Goal: Check status: Check status

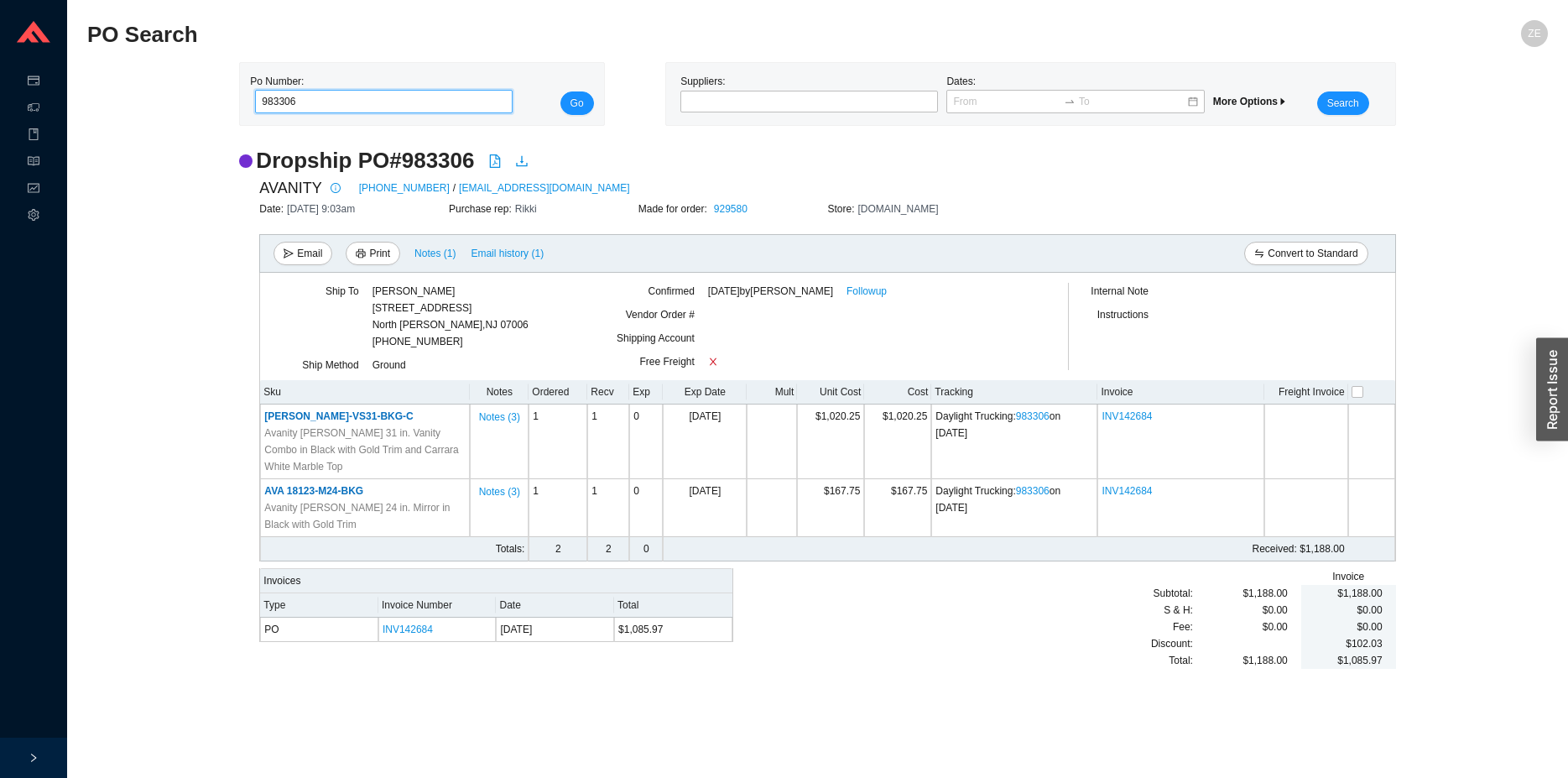
drag, startPoint x: 329, startPoint y: 100, endPoint x: 189, endPoint y: 85, distance: 140.8
click at [255, 98] on input "983306" at bounding box center [384, 101] width 258 height 24
type input "977417"
click at [560, 91] on button "Go" at bounding box center [577, 103] width 34 height 24
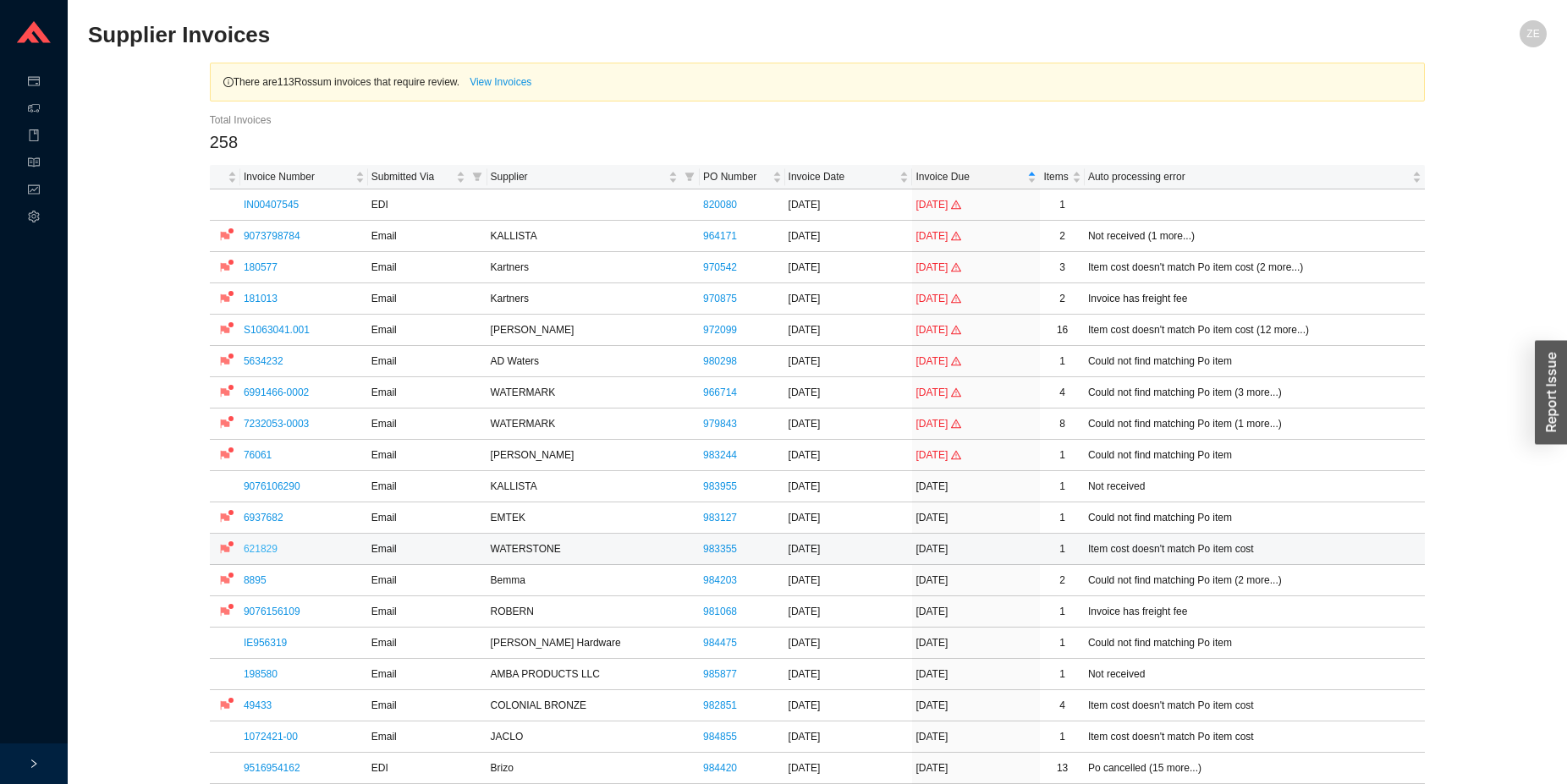
click at [266, 547] on link "621829" at bounding box center [260, 548] width 34 height 11
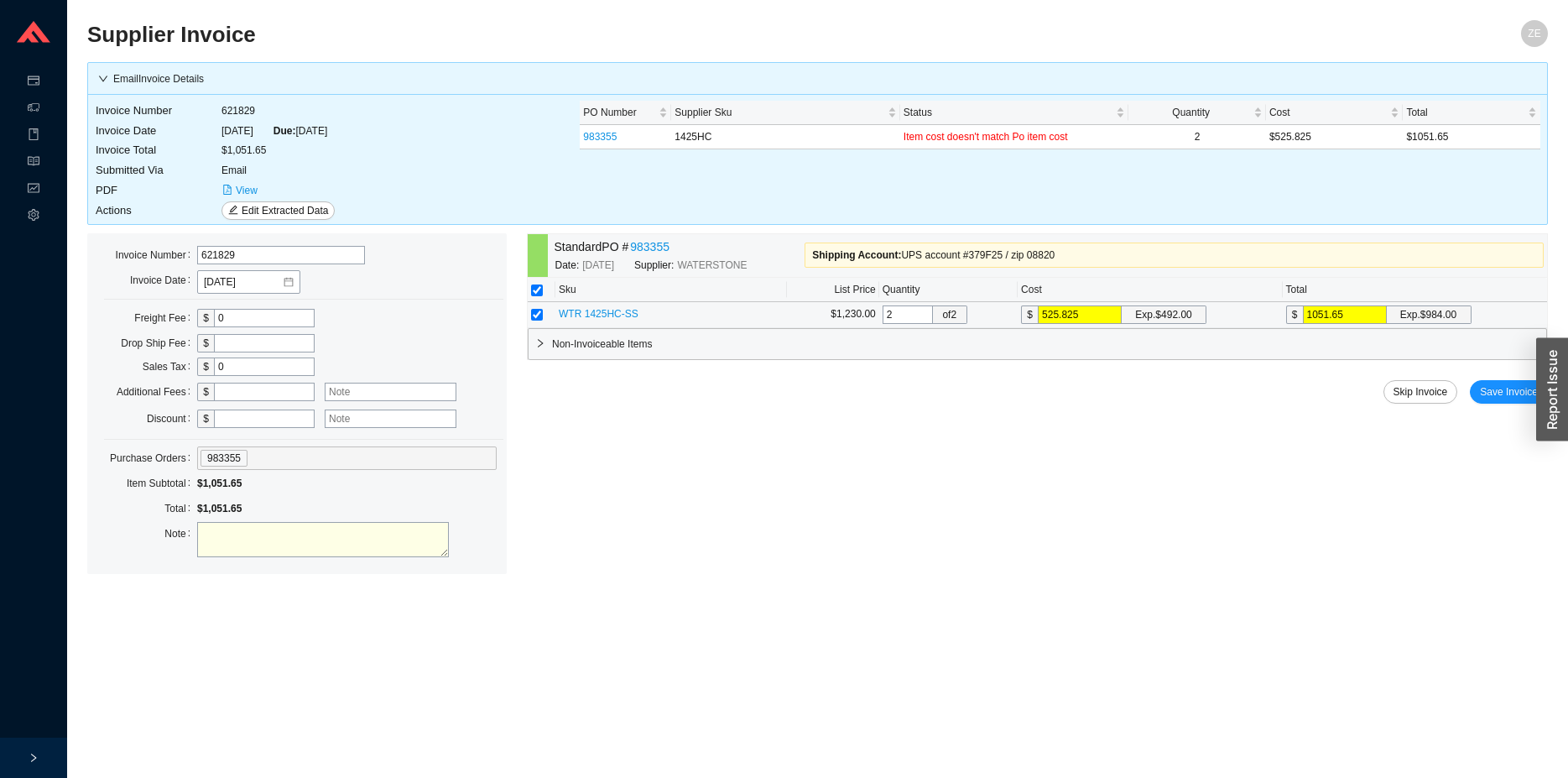
click at [590, 313] on span "WTR 1425HC-SS" at bounding box center [599, 314] width 80 height 11
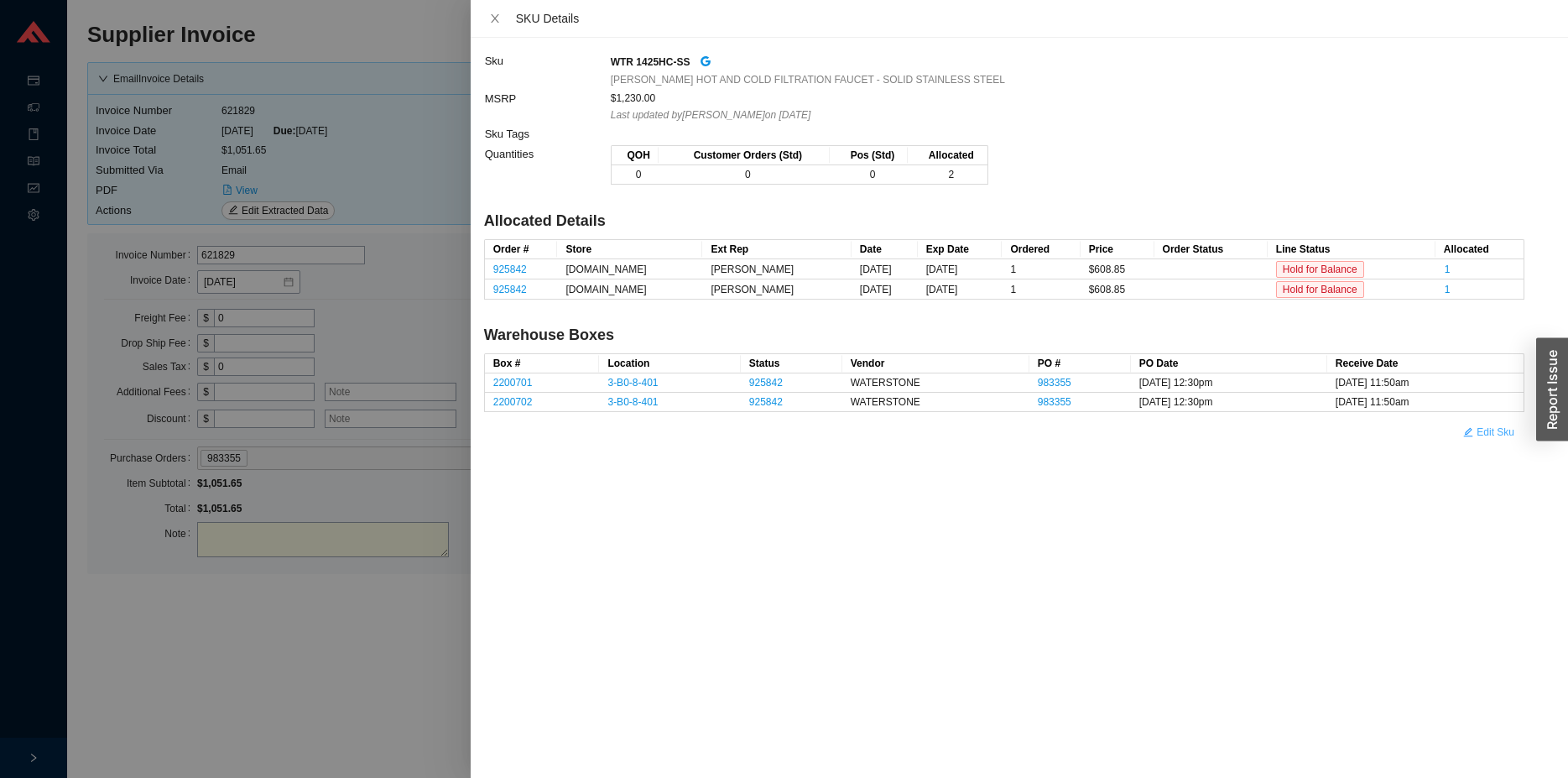
click at [1501, 439] on span "Edit Sku" at bounding box center [1495, 431] width 37 height 17
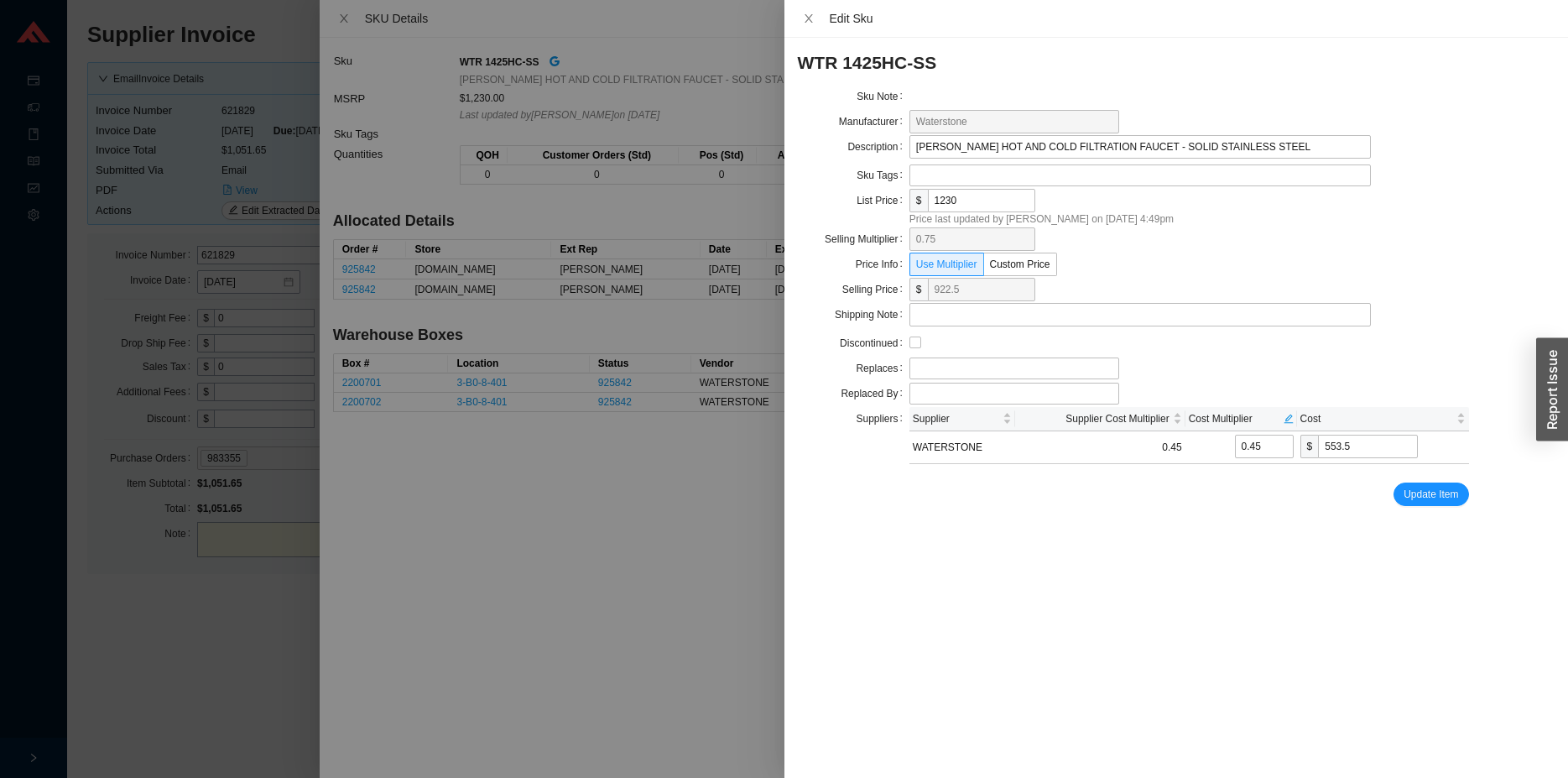
click at [243, 658] on div at bounding box center [784, 389] width 1568 height 778
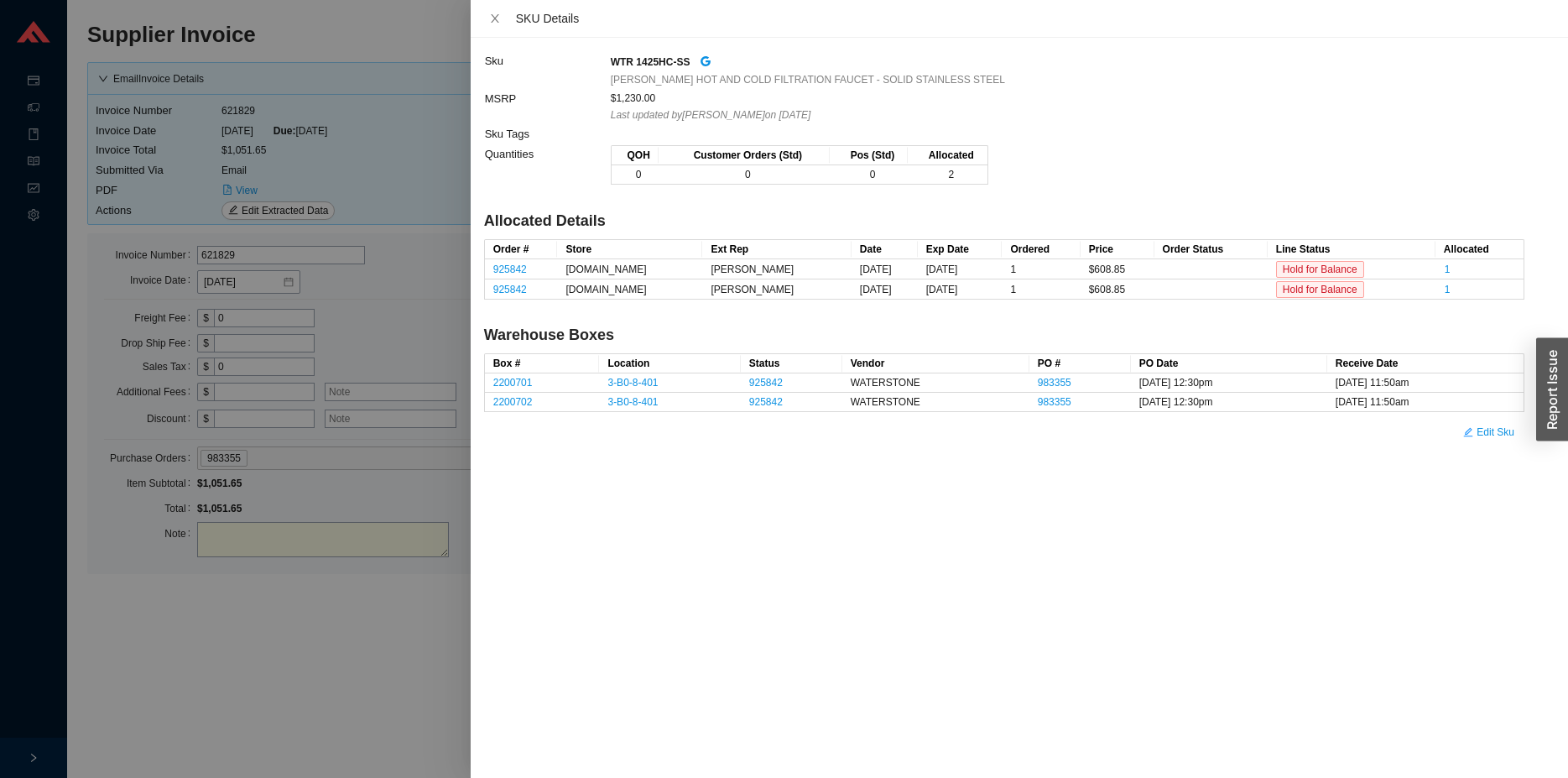
click at [242, 655] on div at bounding box center [784, 389] width 1568 height 778
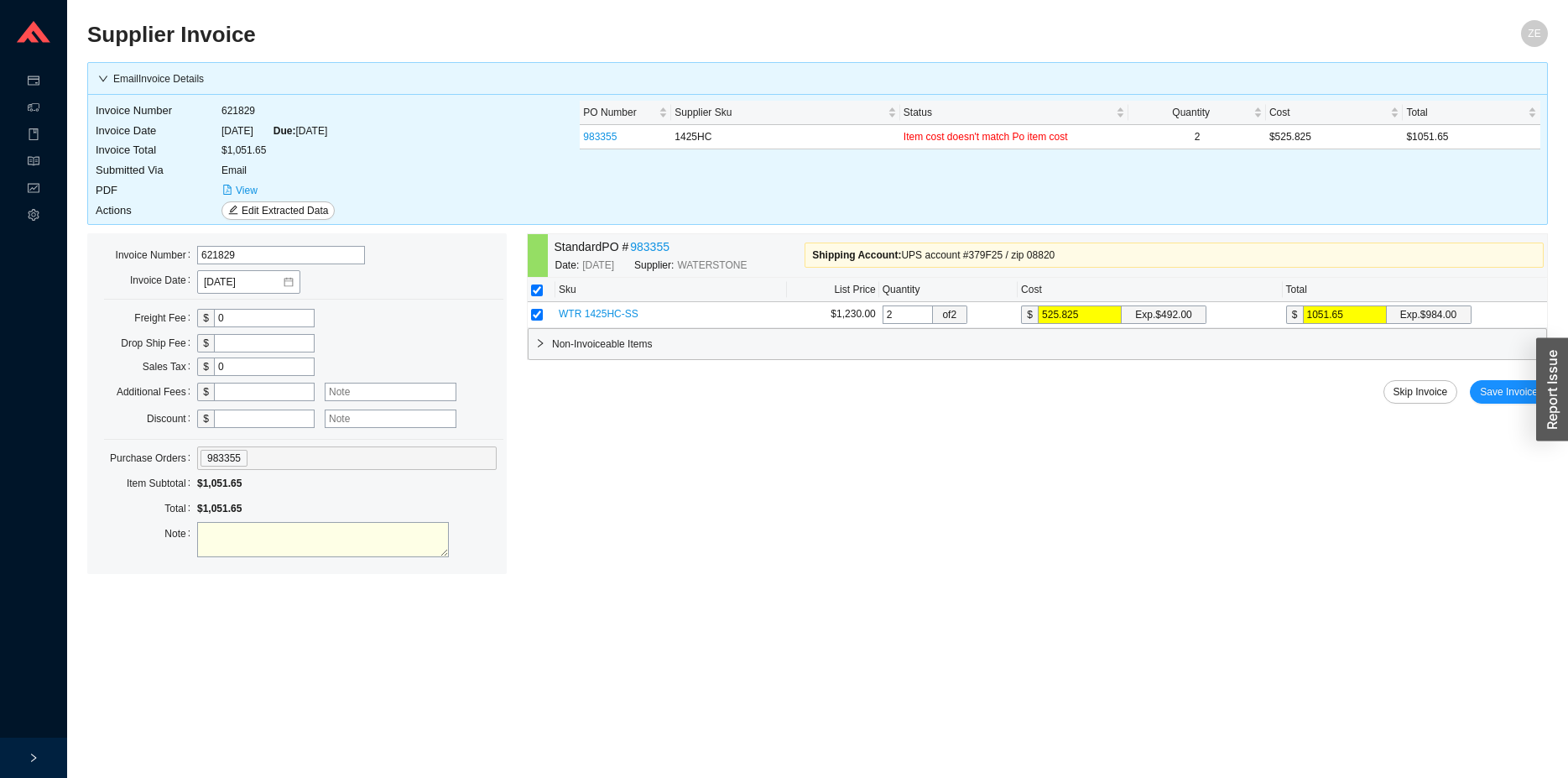
click at [243, 674] on main "Supplier Invoice ZE Email Invoice Details Invoice Number 621829 Invoice Date [D…" at bounding box center [817, 399] width 1461 height 758
click at [659, 247] on link "983355" at bounding box center [649, 247] width 39 height 19
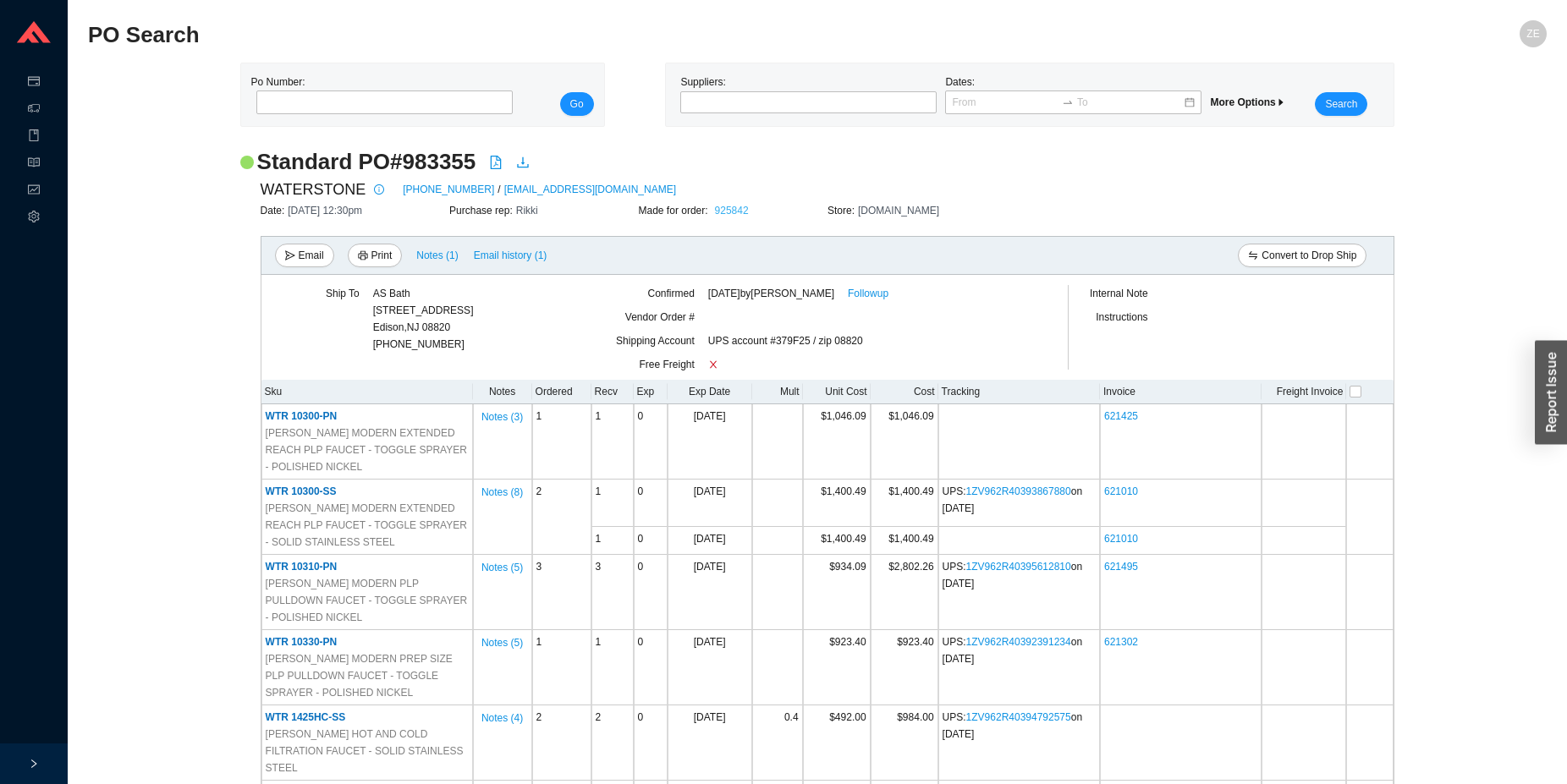
click at [734, 212] on link "925842" at bounding box center [732, 210] width 34 height 11
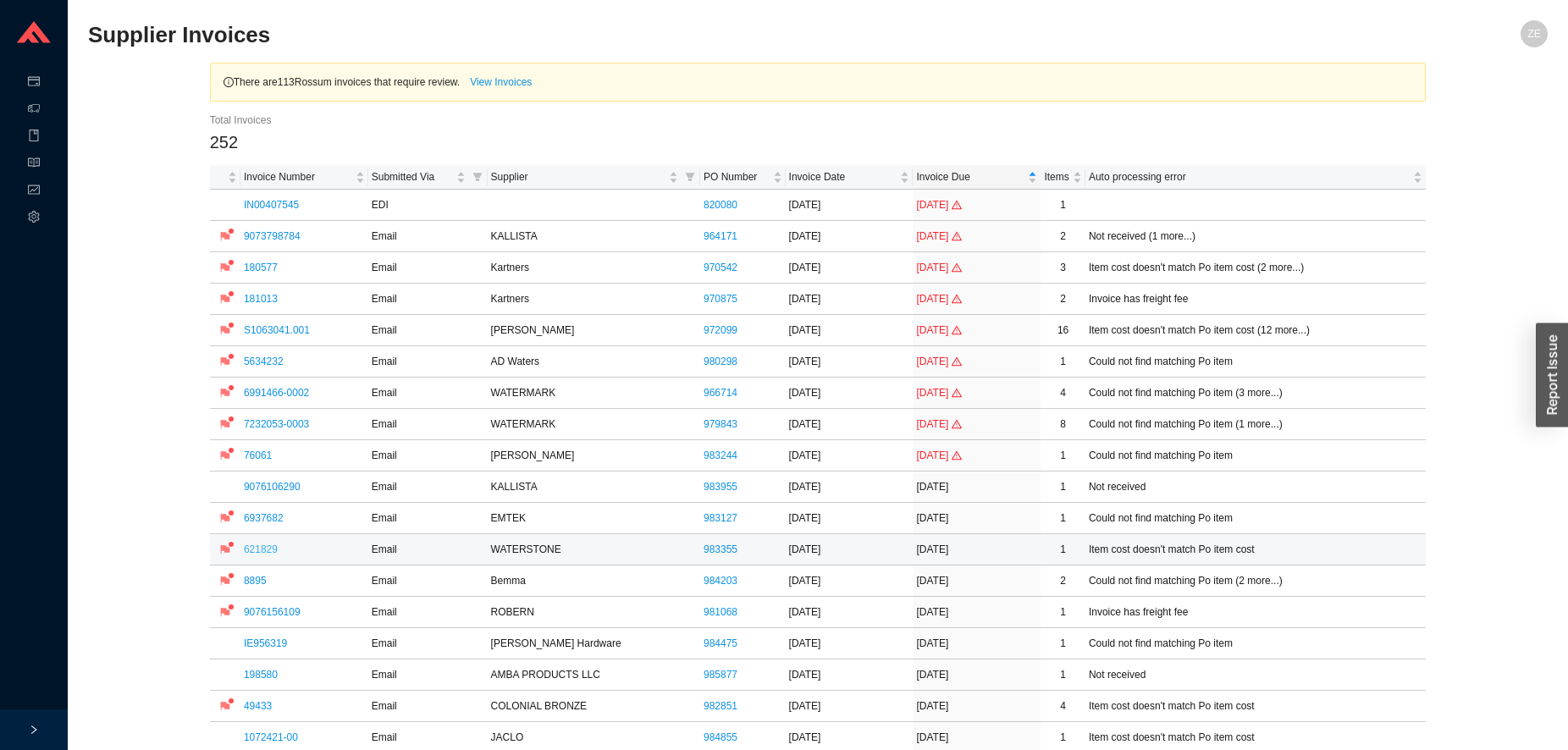
click at [257, 547] on link "621829" at bounding box center [260, 549] width 34 height 11
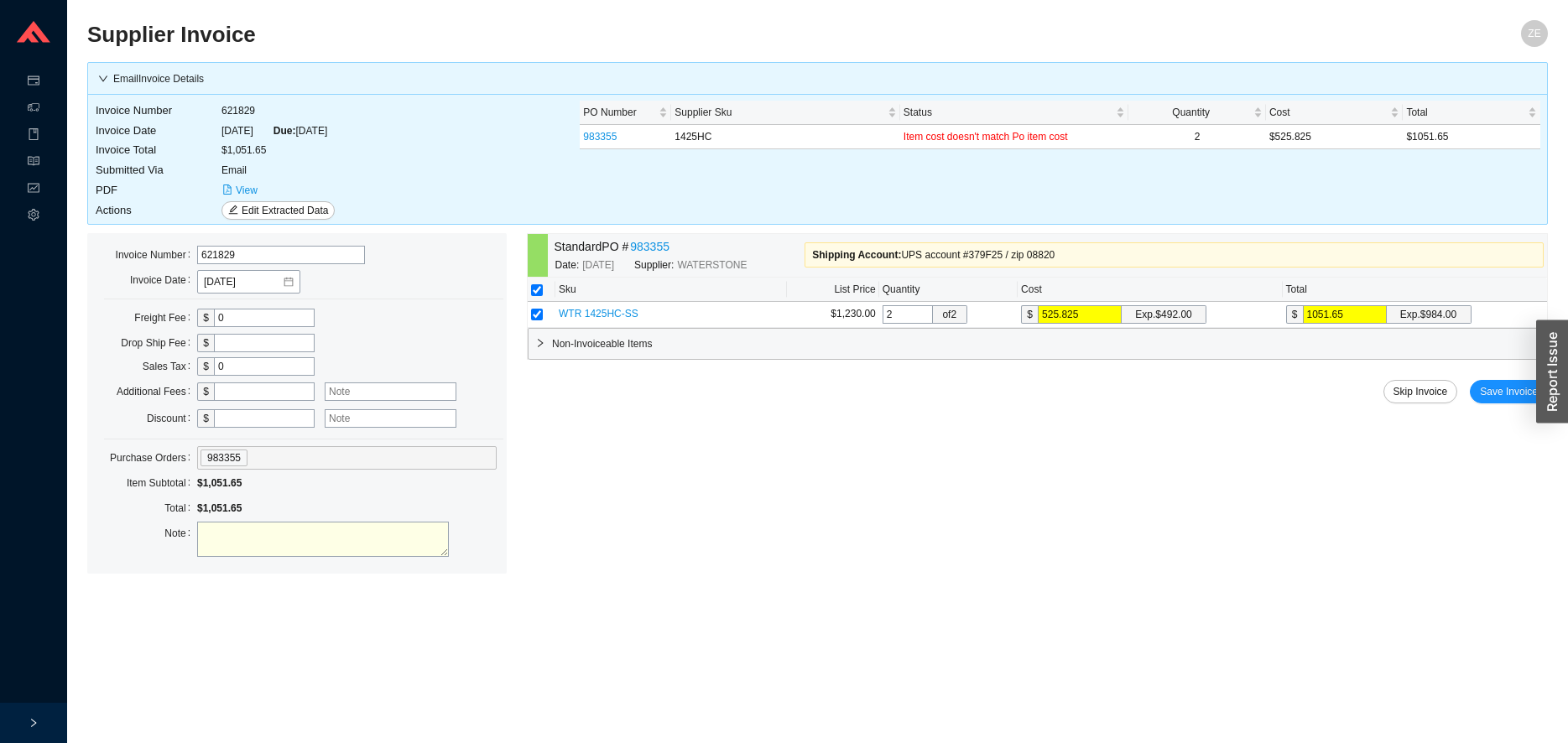
click at [229, 548] on textarea at bounding box center [322, 539] width 252 height 35
type textarea "price ok per naomi"
click at [1521, 389] on span "Save Invoice" at bounding box center [1509, 391] width 57 height 17
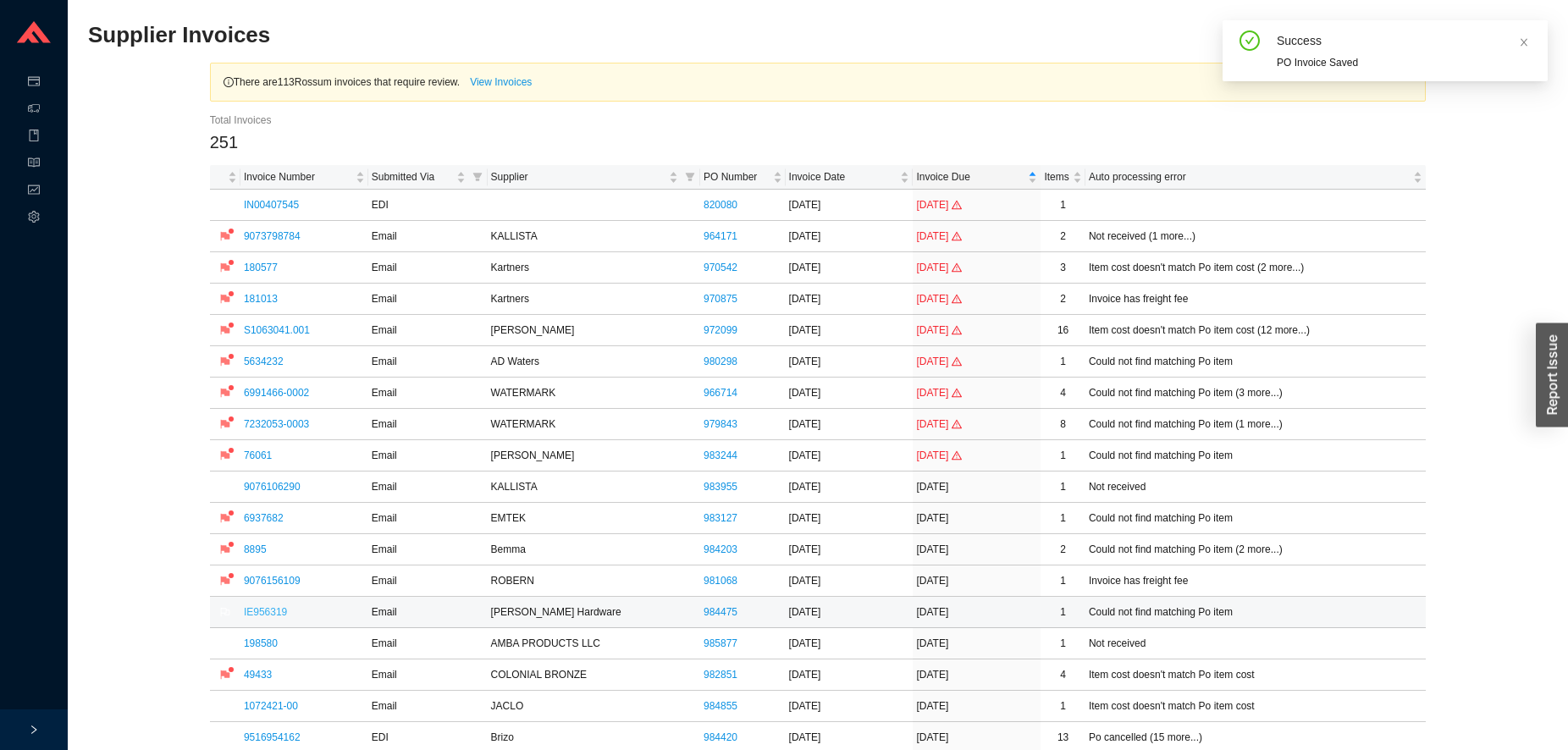
click at [265, 612] on link "IE956319" at bounding box center [265, 612] width 43 height 11
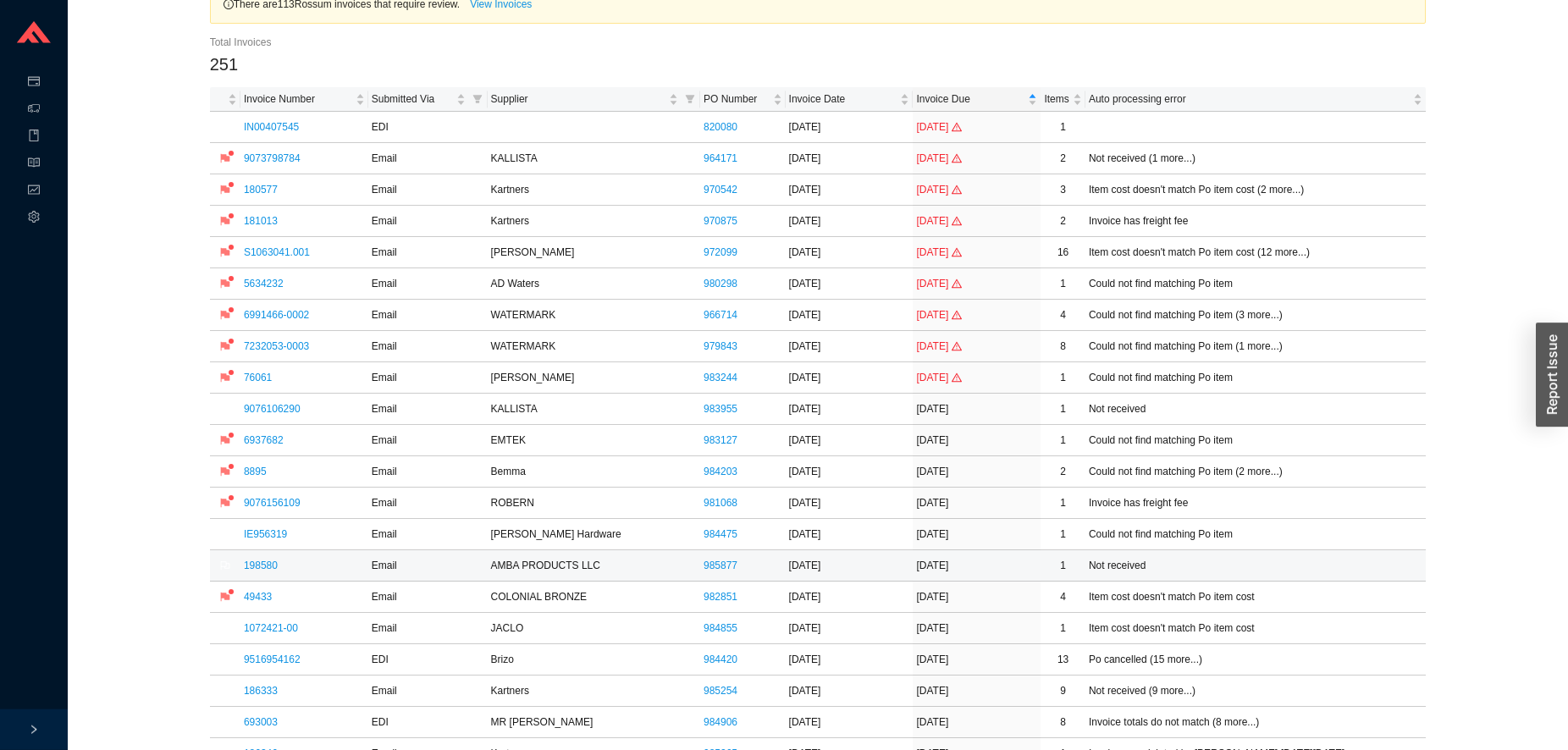
scroll to position [86, 0]
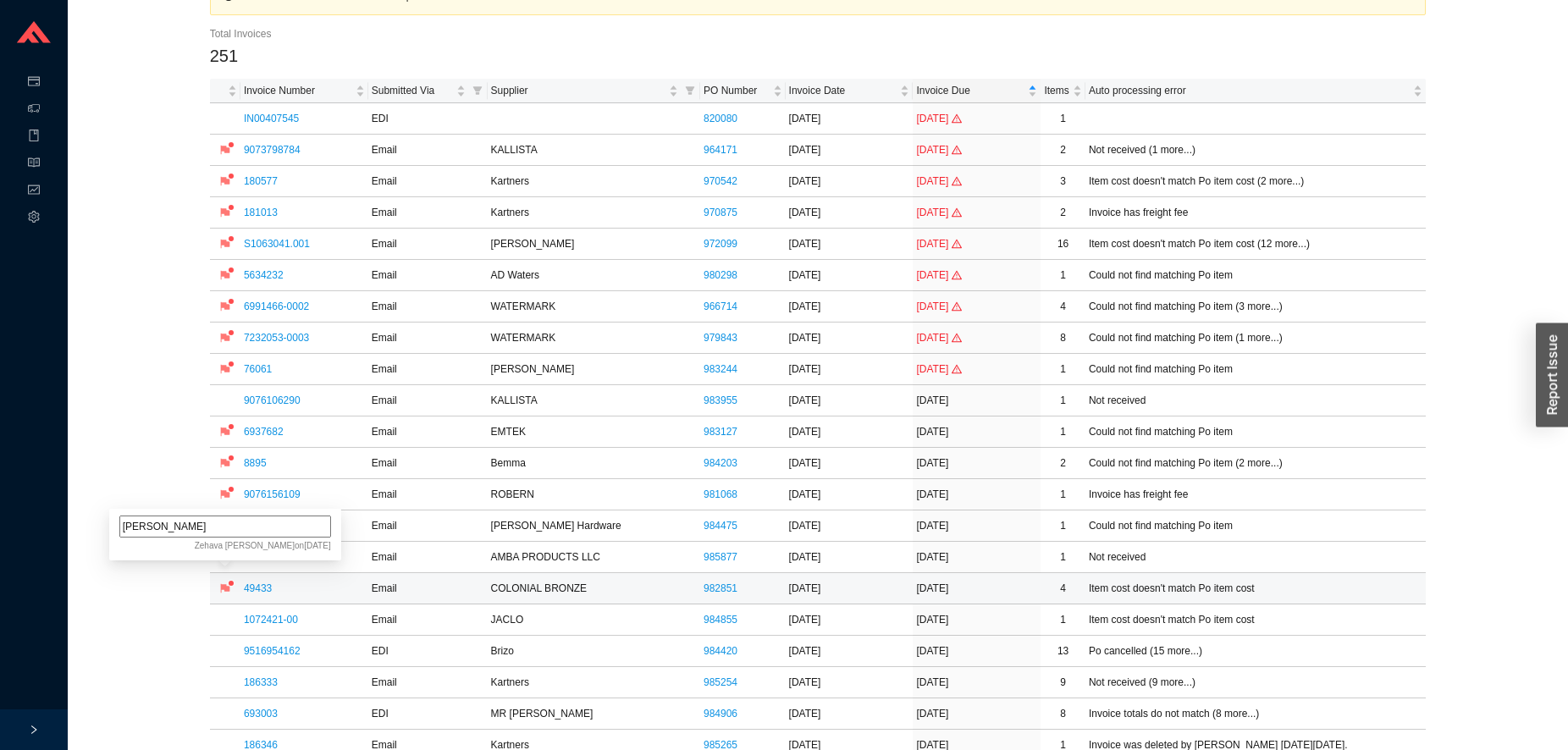
click at [159, 531] on input "raymond pricing" at bounding box center [225, 527] width 212 height 22
type input "raymond/emily pricing"
click at [272, 652] on link "9516954162" at bounding box center [272, 651] width 57 height 11
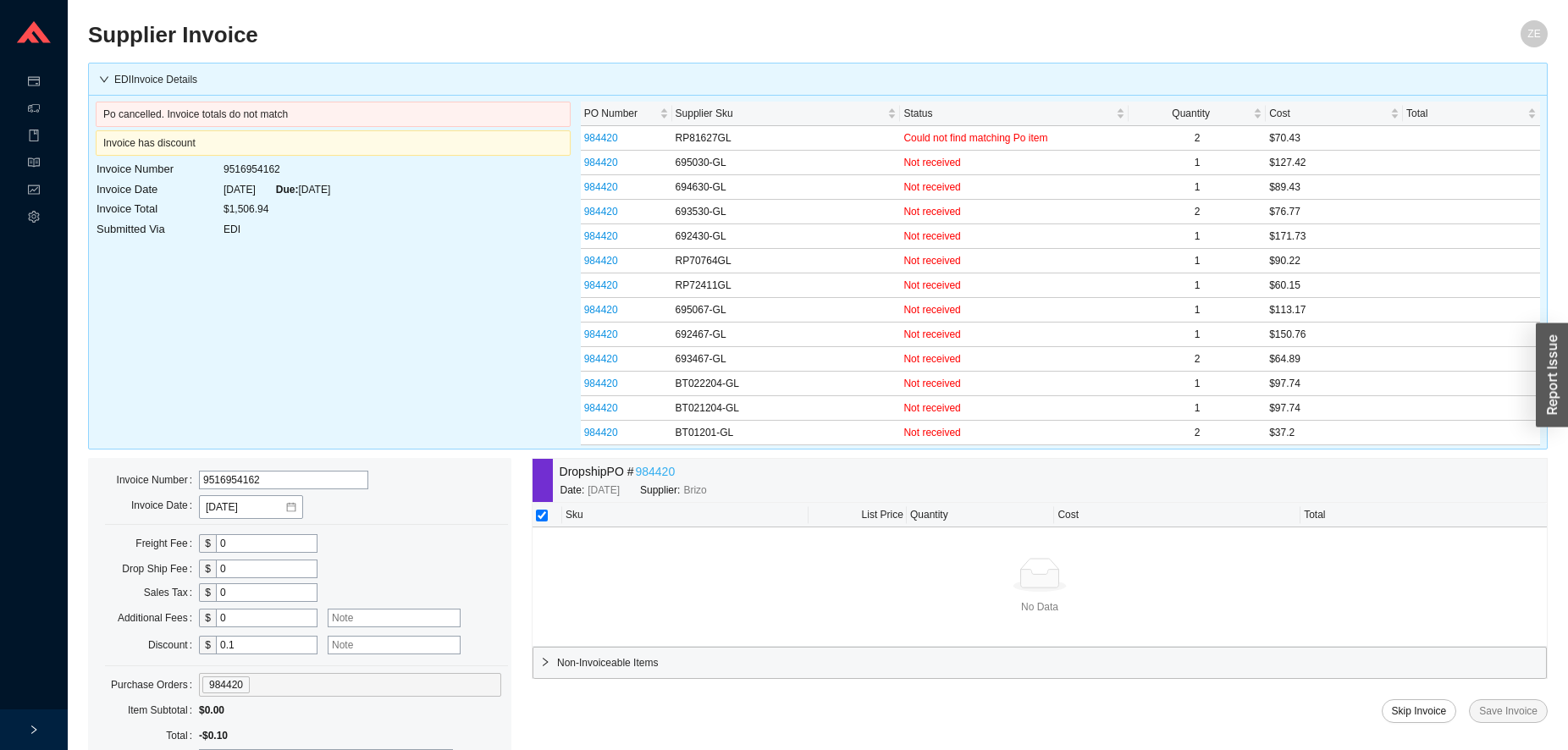
click at [651, 477] on link "984420" at bounding box center [654, 472] width 40 height 19
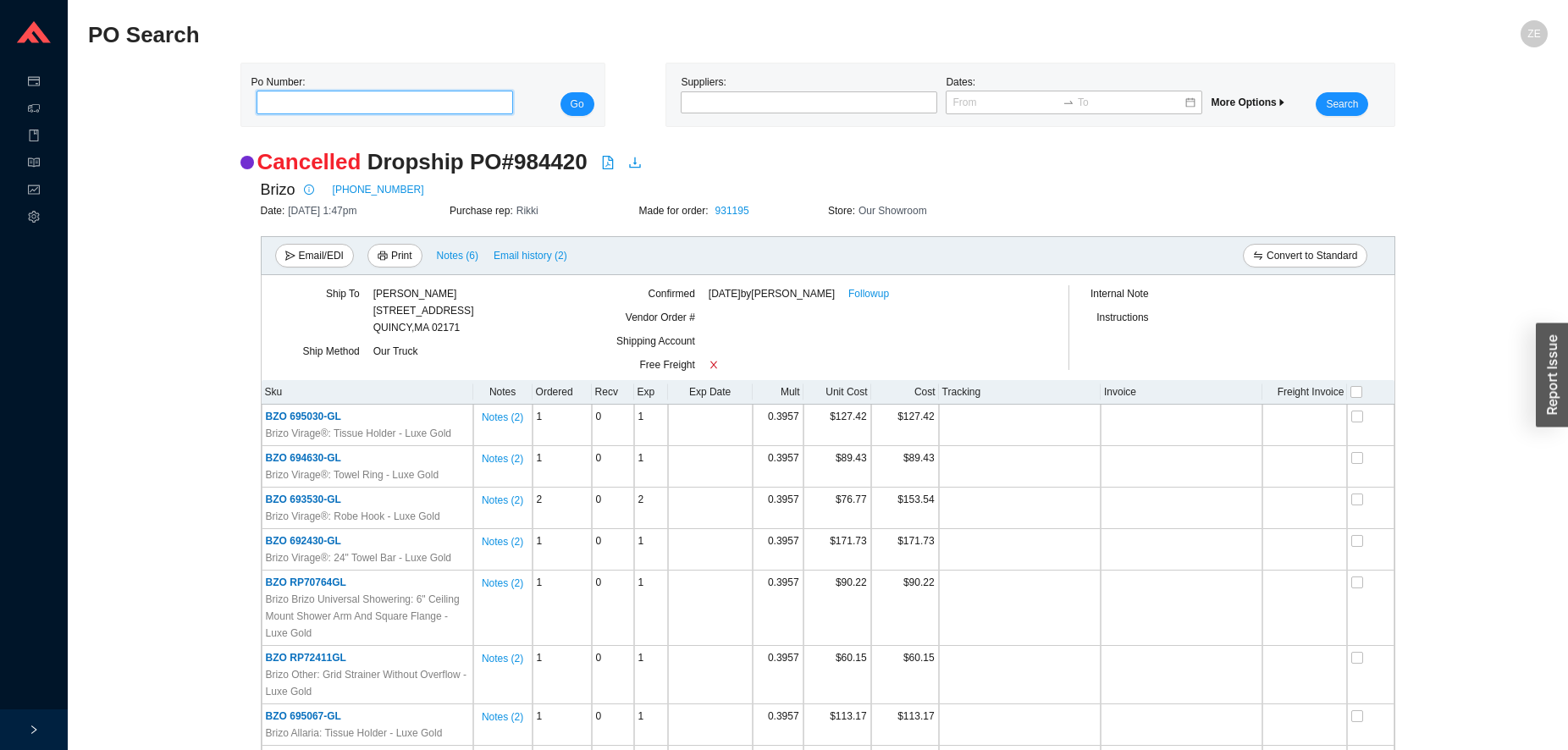
click at [338, 107] on input "tel" at bounding box center [385, 102] width 258 height 24
type input "978122"
click at [561, 92] on button "Go" at bounding box center [577, 104] width 34 height 24
